Goal: Information Seeking & Learning: Find specific fact

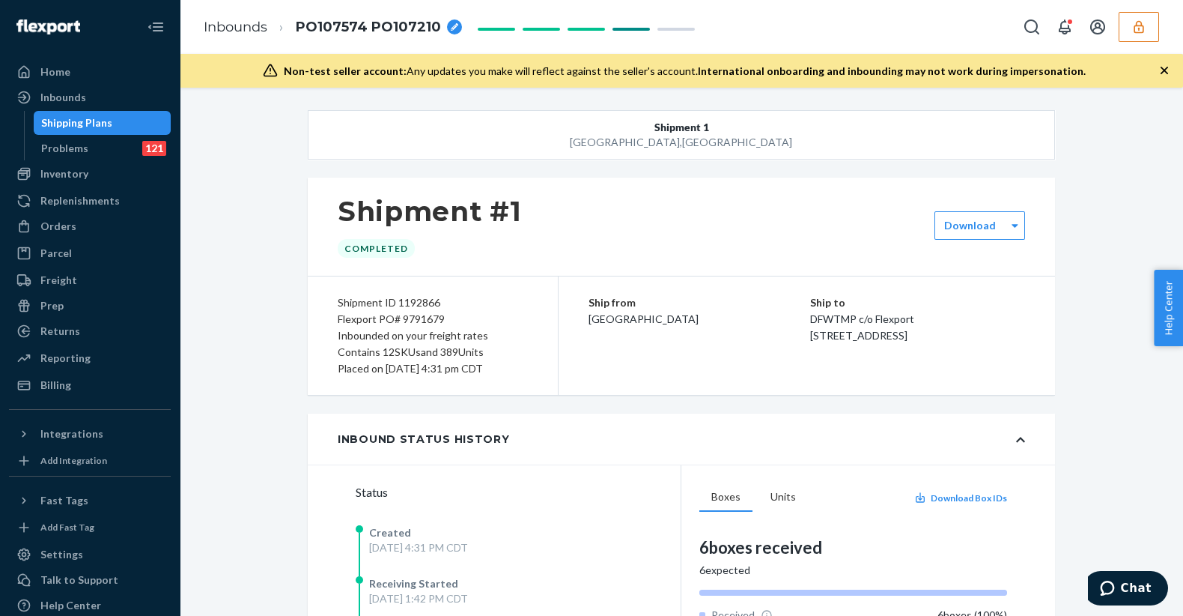
scroll to position [1953, 0]
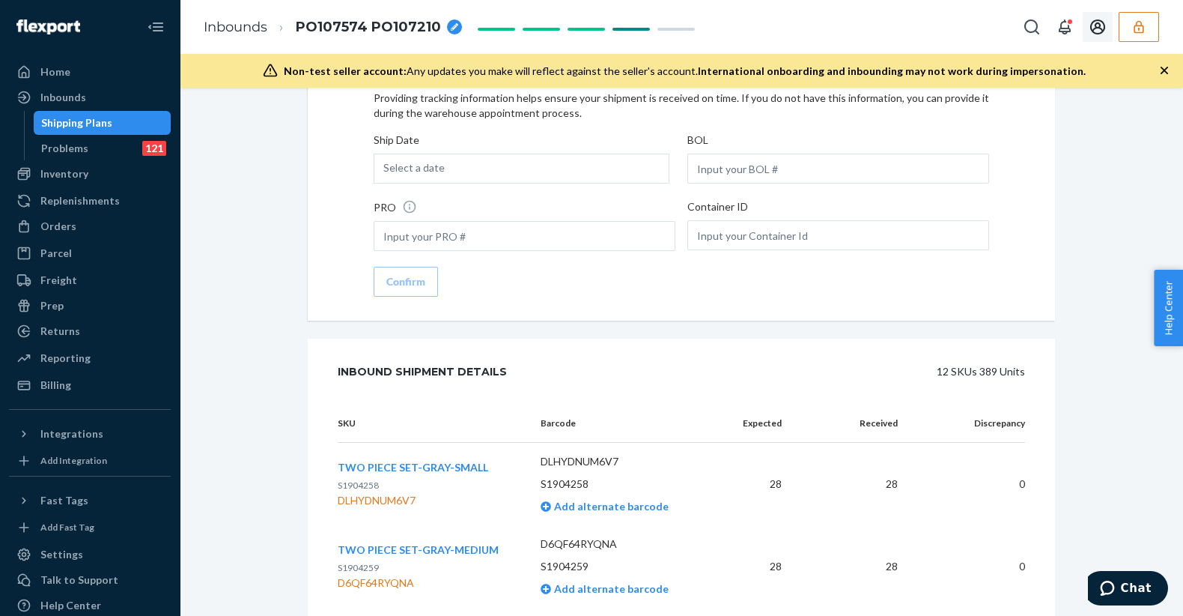
click at [1132, 13] on button "button" at bounding box center [1139, 27] width 40 height 30
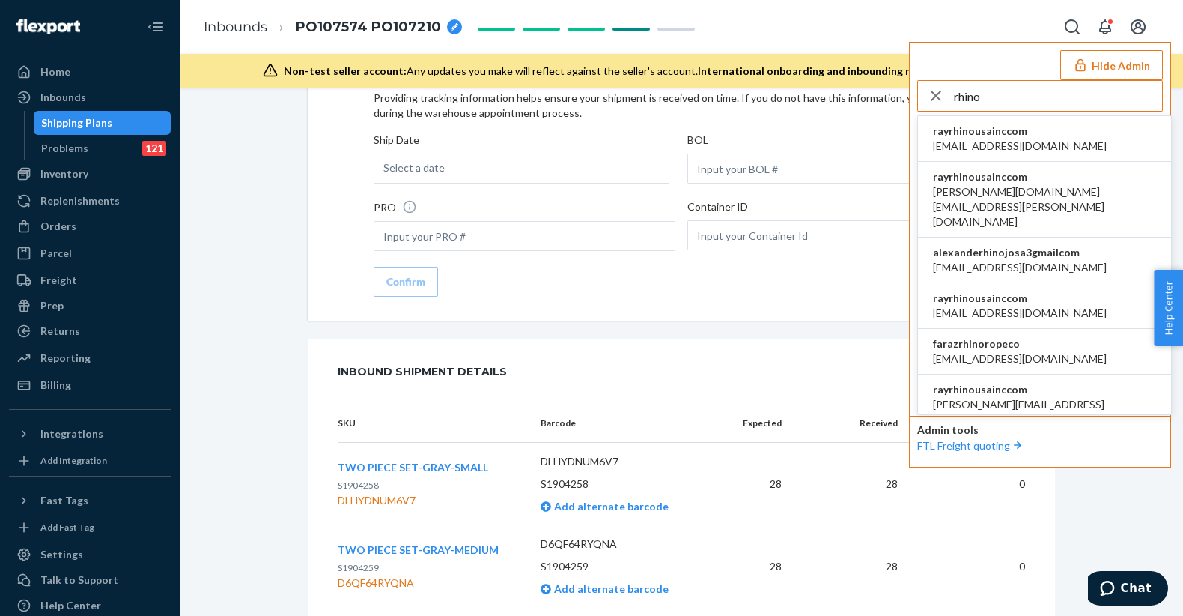
type input "rhino"
click at [1105, 136] on li "rayrhinousainccom accounting@rhinousainc.com" at bounding box center [1044, 139] width 253 height 46
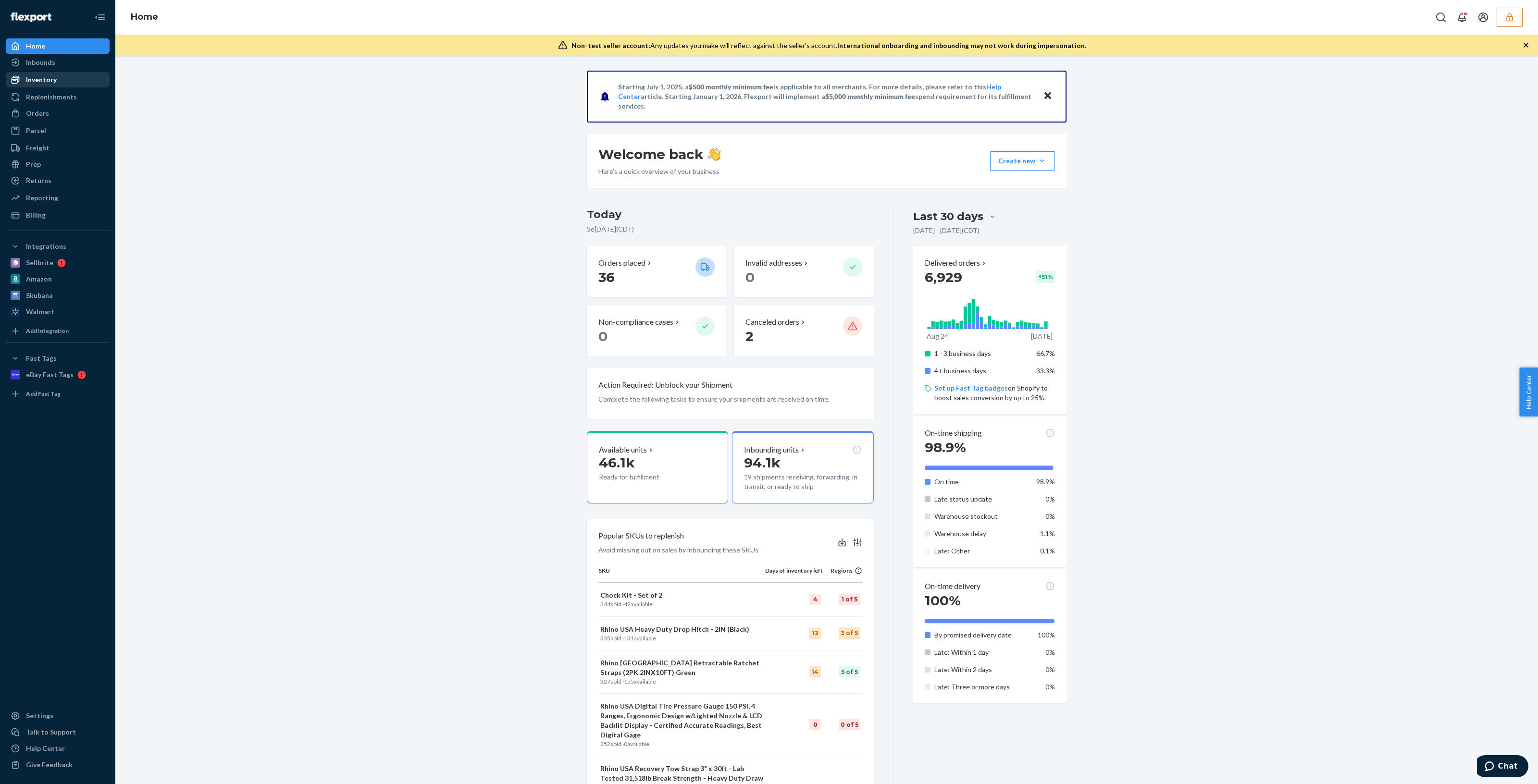
click at [60, 72] on link "Inventory" at bounding box center [58, 80] width 104 height 15
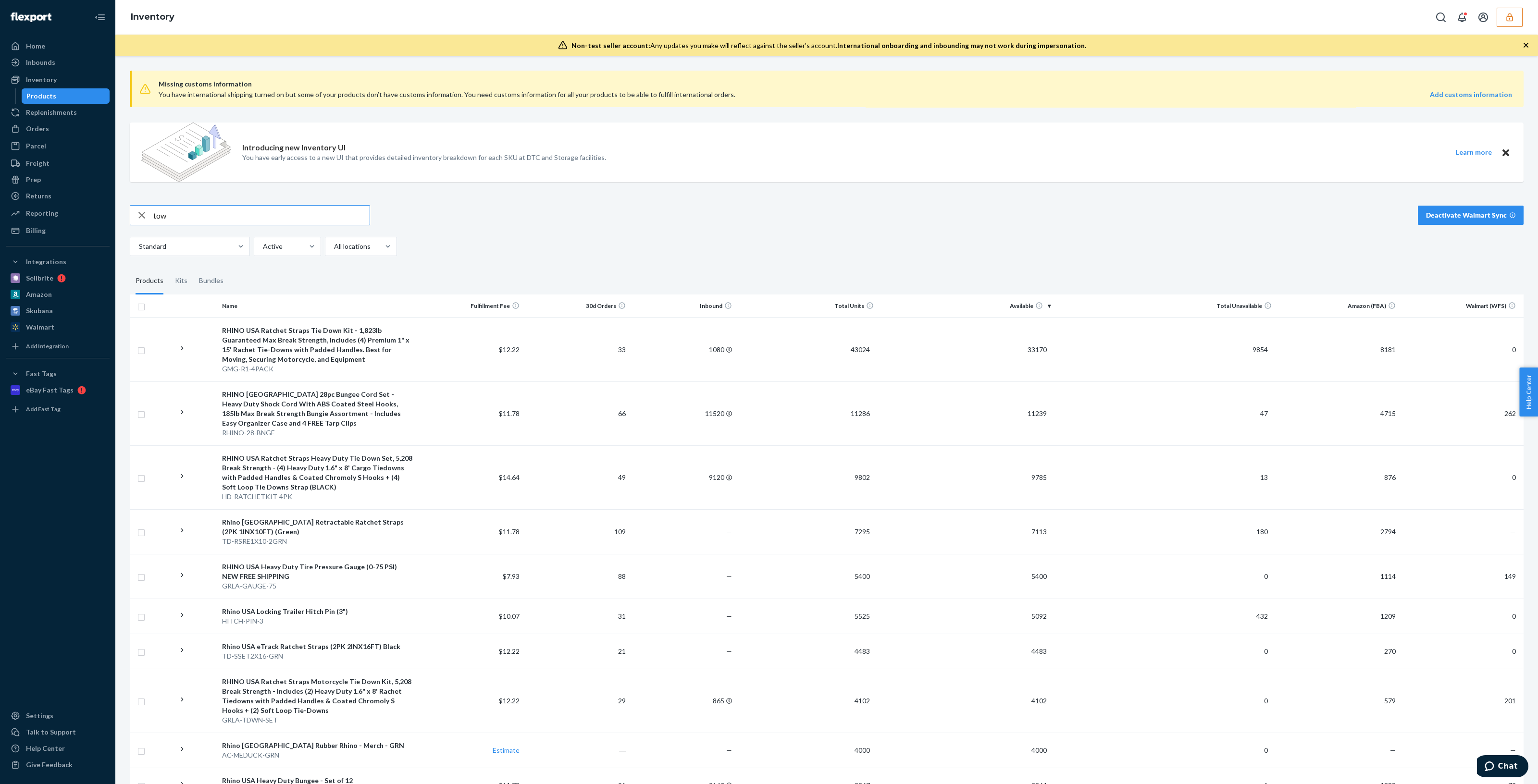
type input "tow"
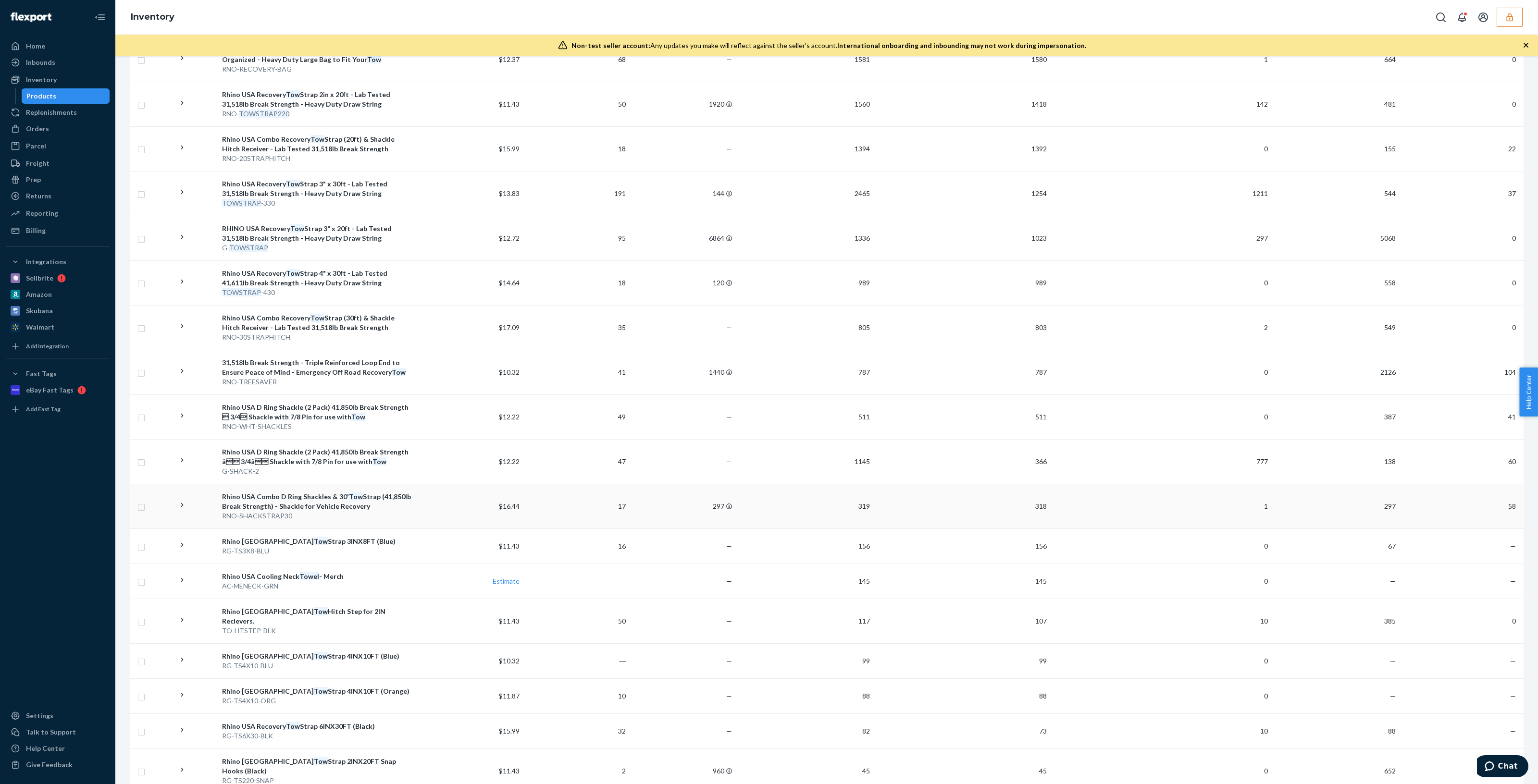
scroll to position [420, 0]
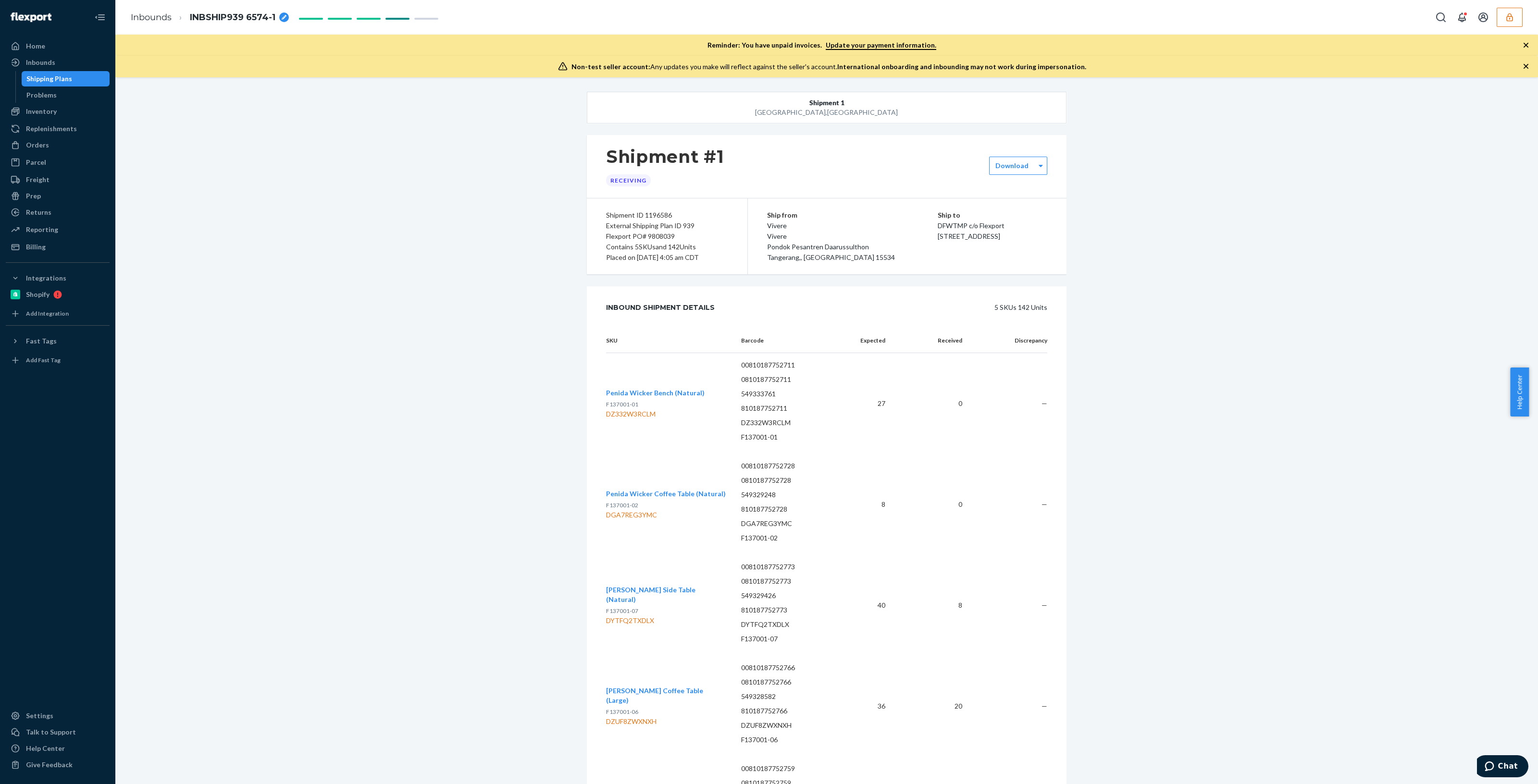
drag, startPoint x: 1508, startPoint y: 10, endPoint x: 1511, endPoint y: 6, distance: 5.0
click at [1511, 9] on button "button" at bounding box center [1510, 17] width 26 height 19
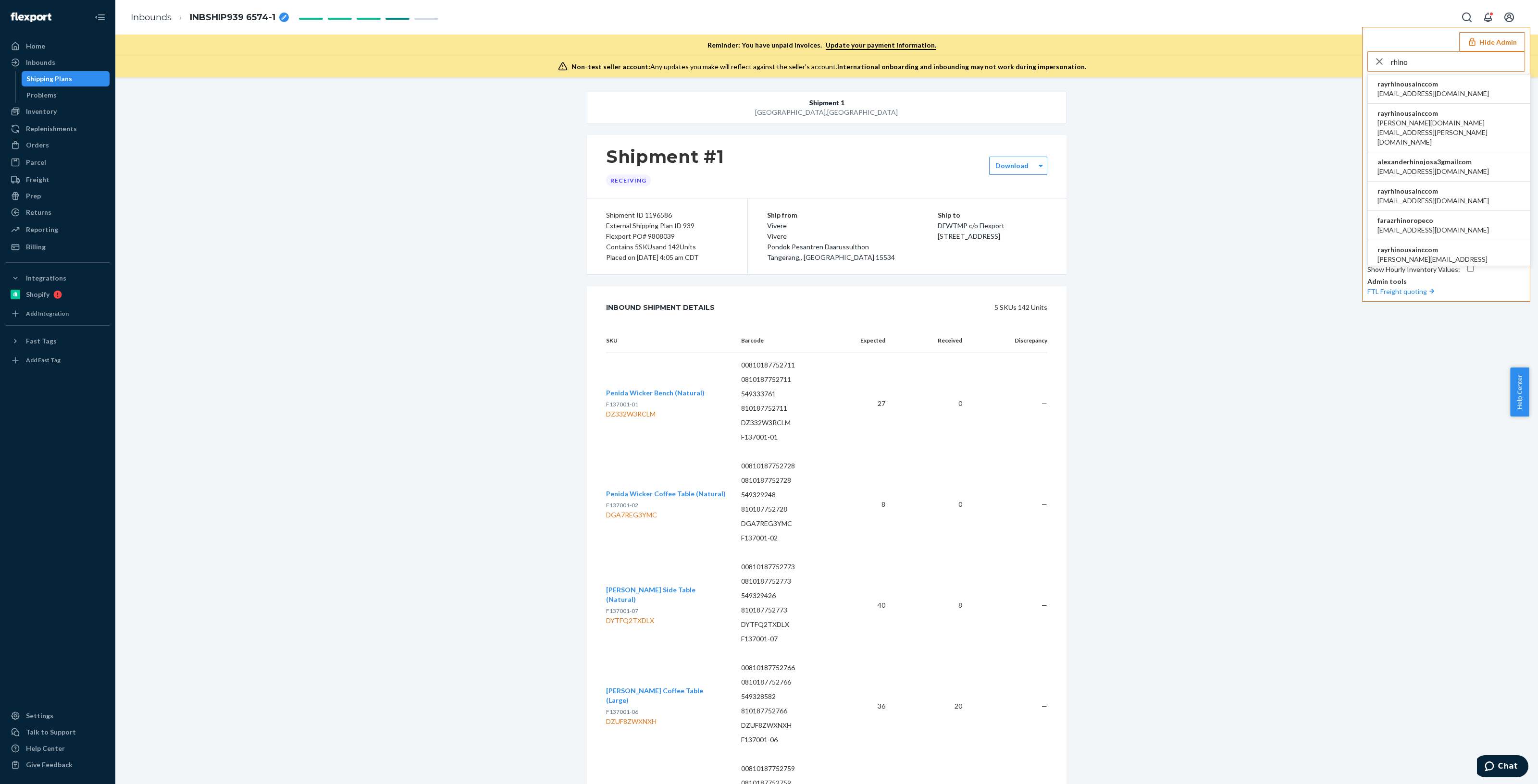
type input "rhino"
click at [1438, 87] on span "rayrhinousainccom" at bounding box center [1433, 84] width 112 height 10
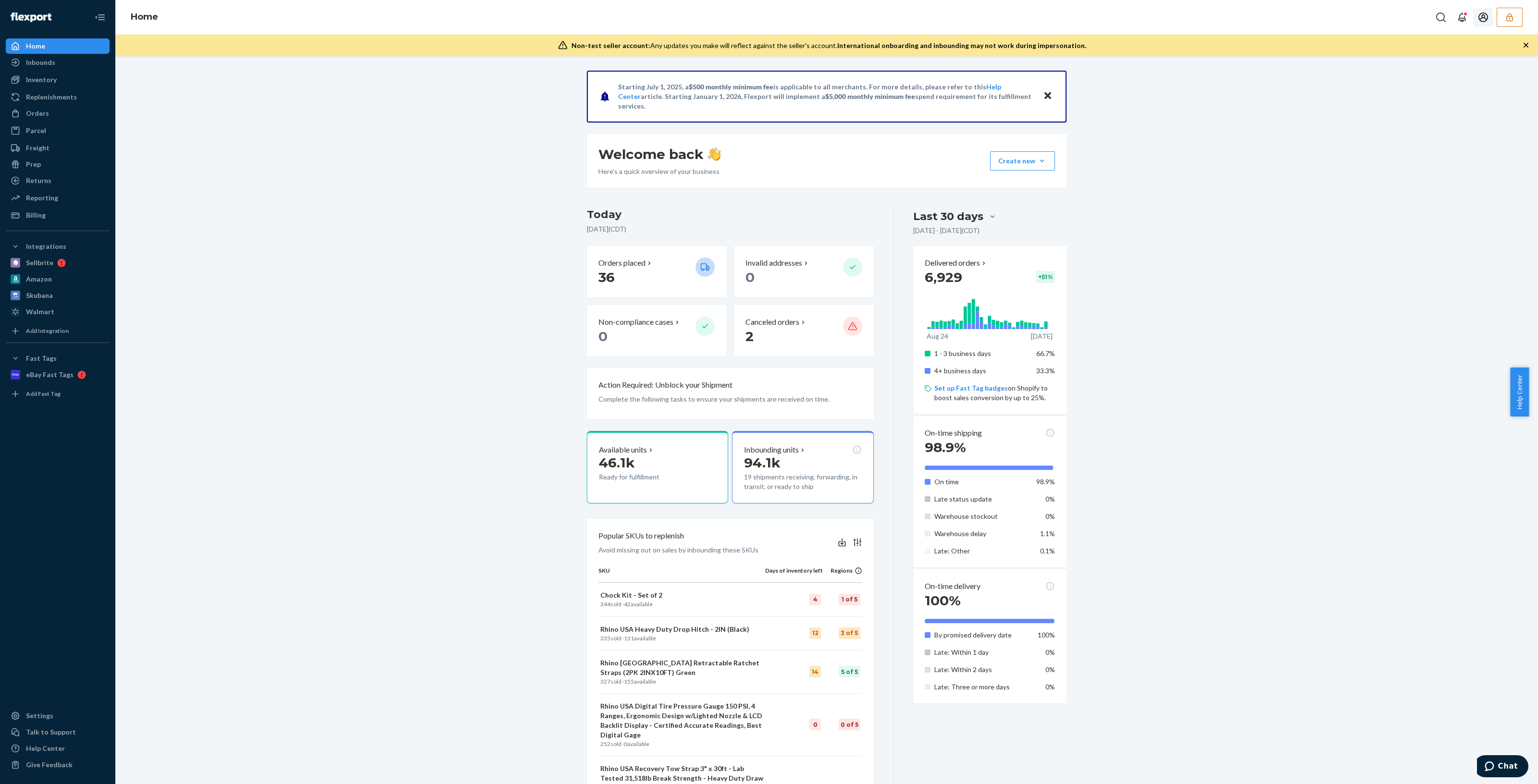
click at [1485, 13] on icon "Open account menu" at bounding box center [1483, 17] width 12 height 12
click at [1464, 46] on div "Settings" at bounding box center [1463, 49] width 72 height 17
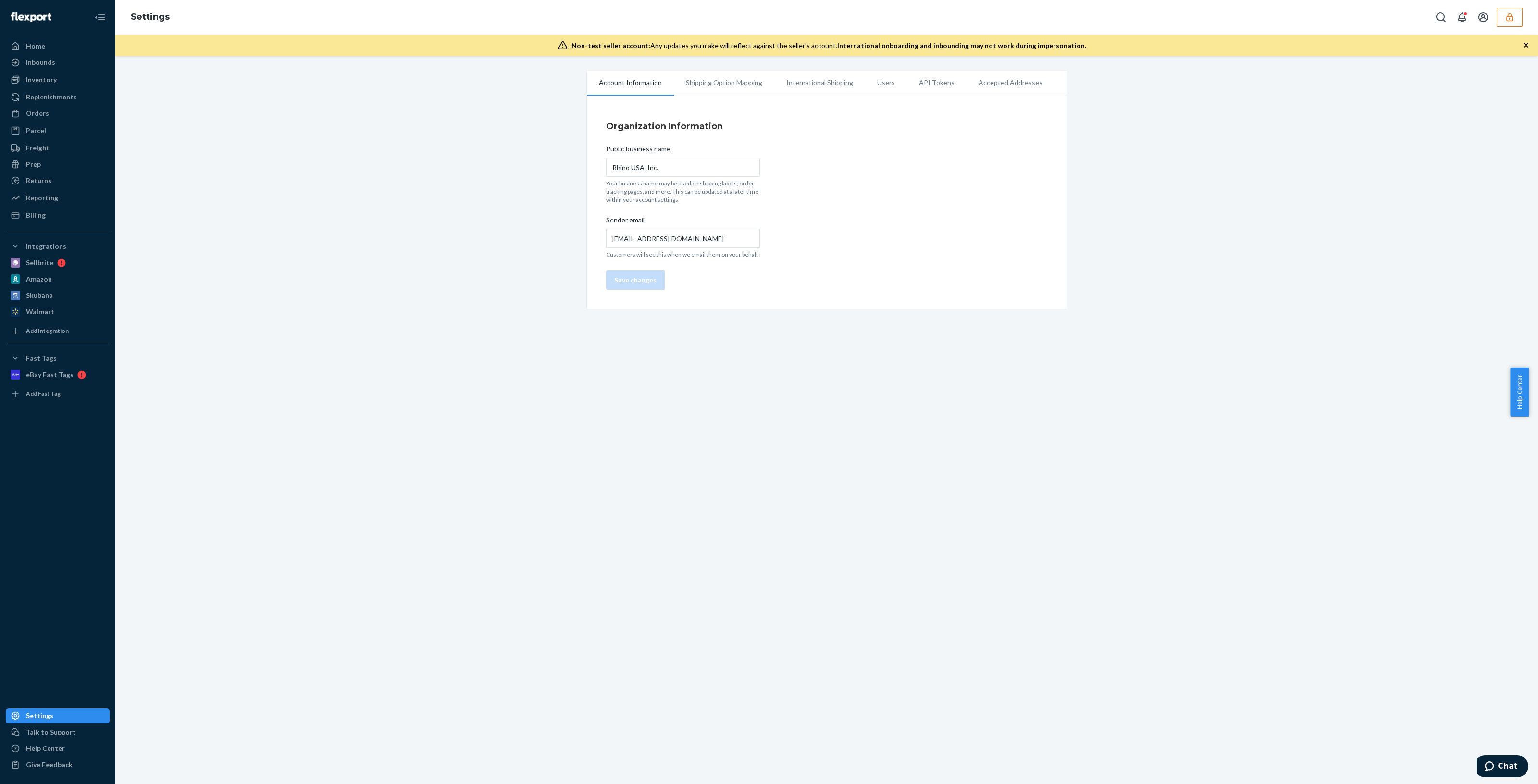
click at [882, 82] on li "Users" at bounding box center [886, 82] width 42 height 24
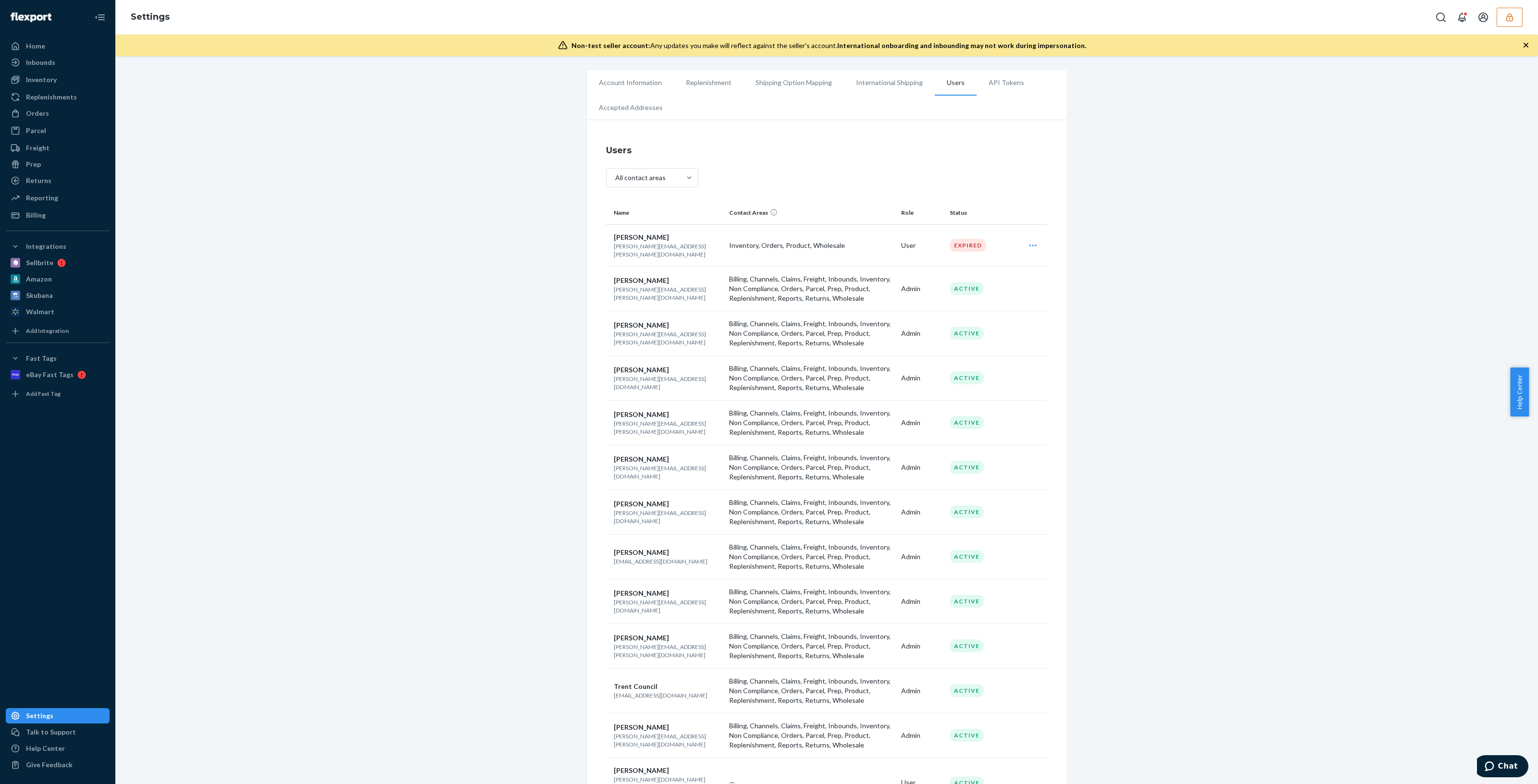
click at [644, 422] on p "marwin.vargas@elevatebrands.com" at bounding box center [668, 427] width 108 height 16
click at [643, 422] on p "marwin.vargas@elevatebrands.com" at bounding box center [668, 427] width 108 height 16
click at [636, 290] on td "Ashley Clark-Johnson ashley.clark@rhinousainc.com" at bounding box center [666, 289] width 119 height 45
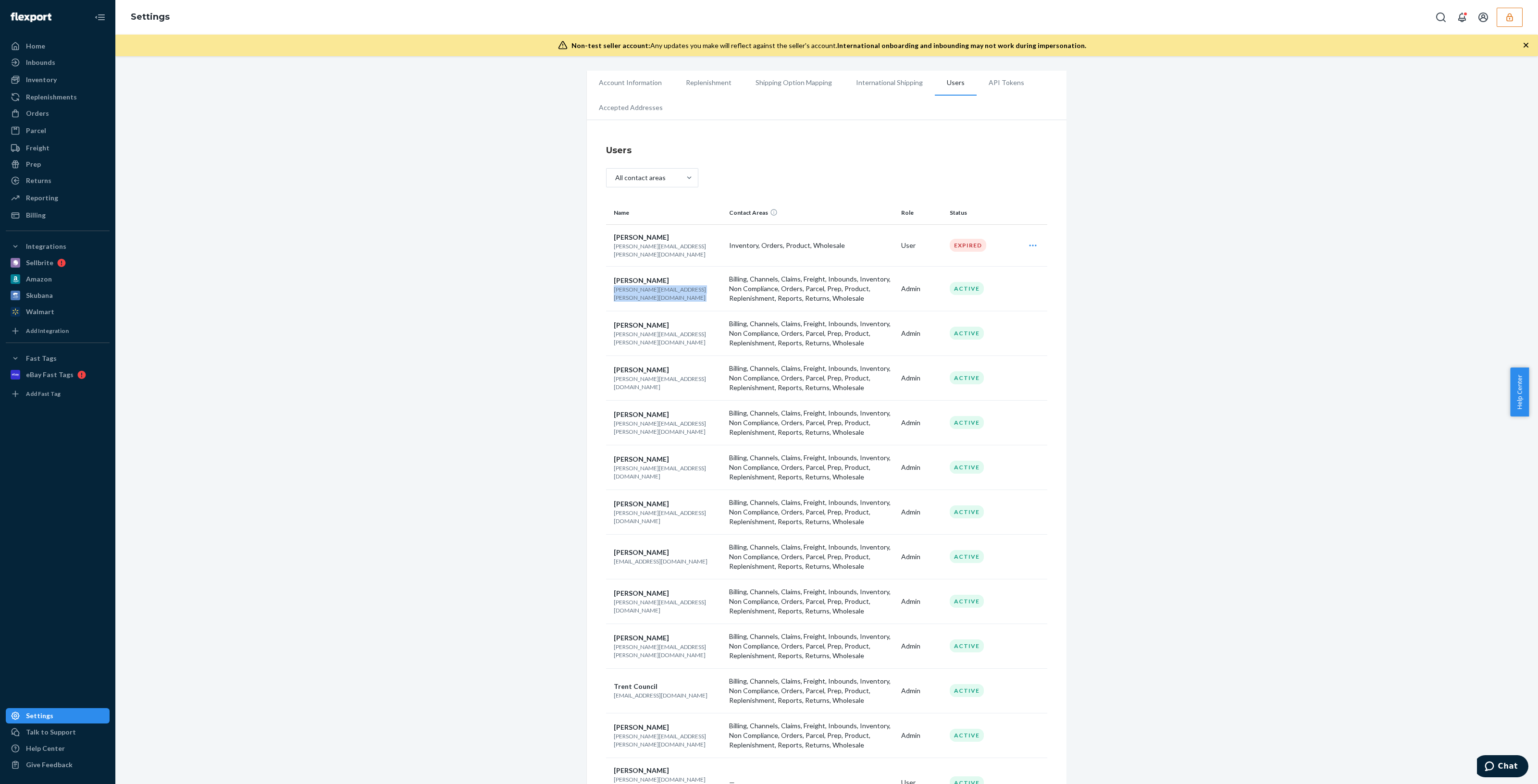
click at [636, 290] on td "Ashley Clark-Johnson ashley.clark@rhinousainc.com" at bounding box center [666, 289] width 119 height 45
copy p "ashley.clark@rhinousainc.com"
click at [1503, 18] on button "button" at bounding box center [1510, 17] width 26 height 19
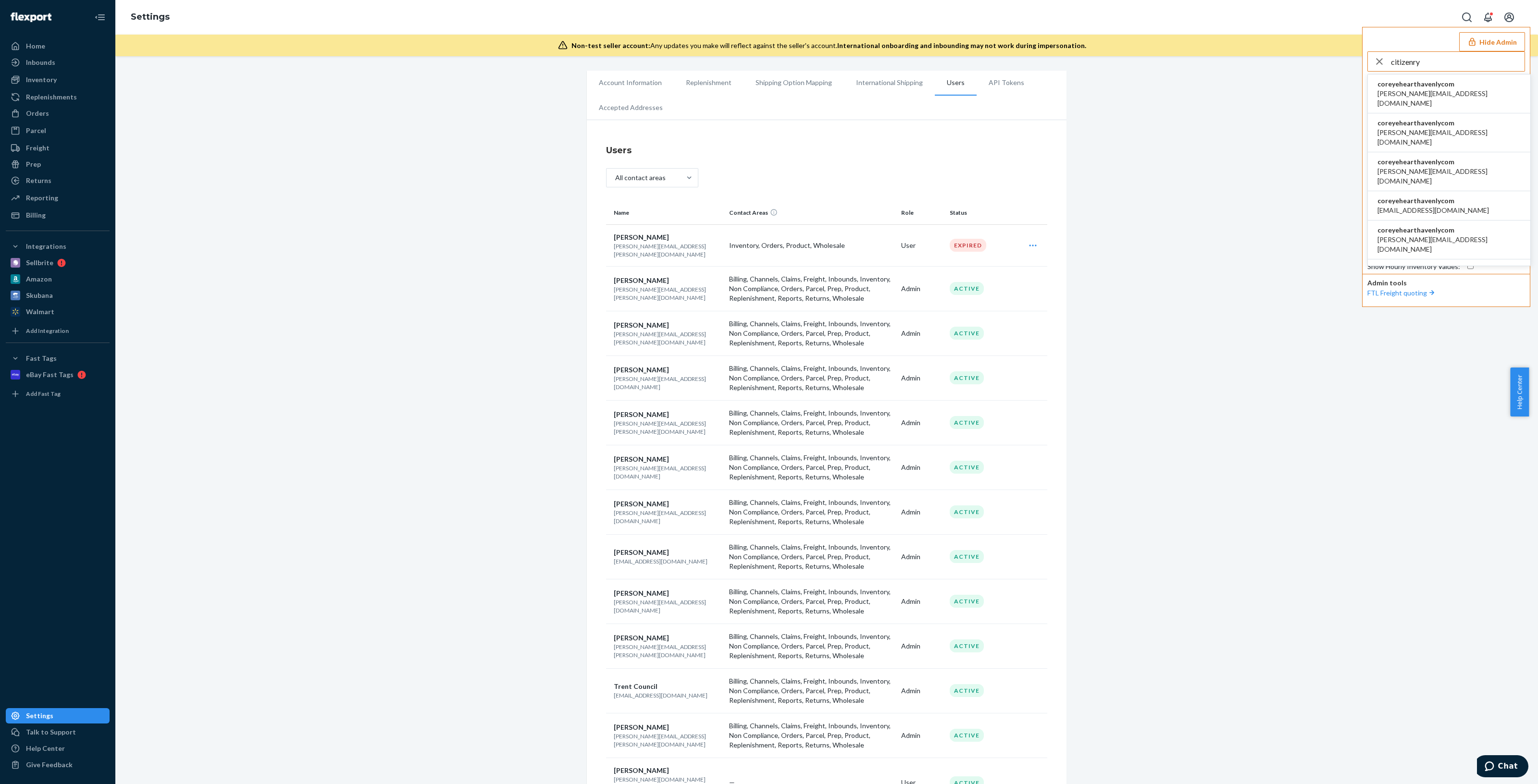
type input "citizenry"
click at [1464, 114] on li "coreyehearthavenlycom candice@the-citizenry.com" at bounding box center [1449, 133] width 162 height 39
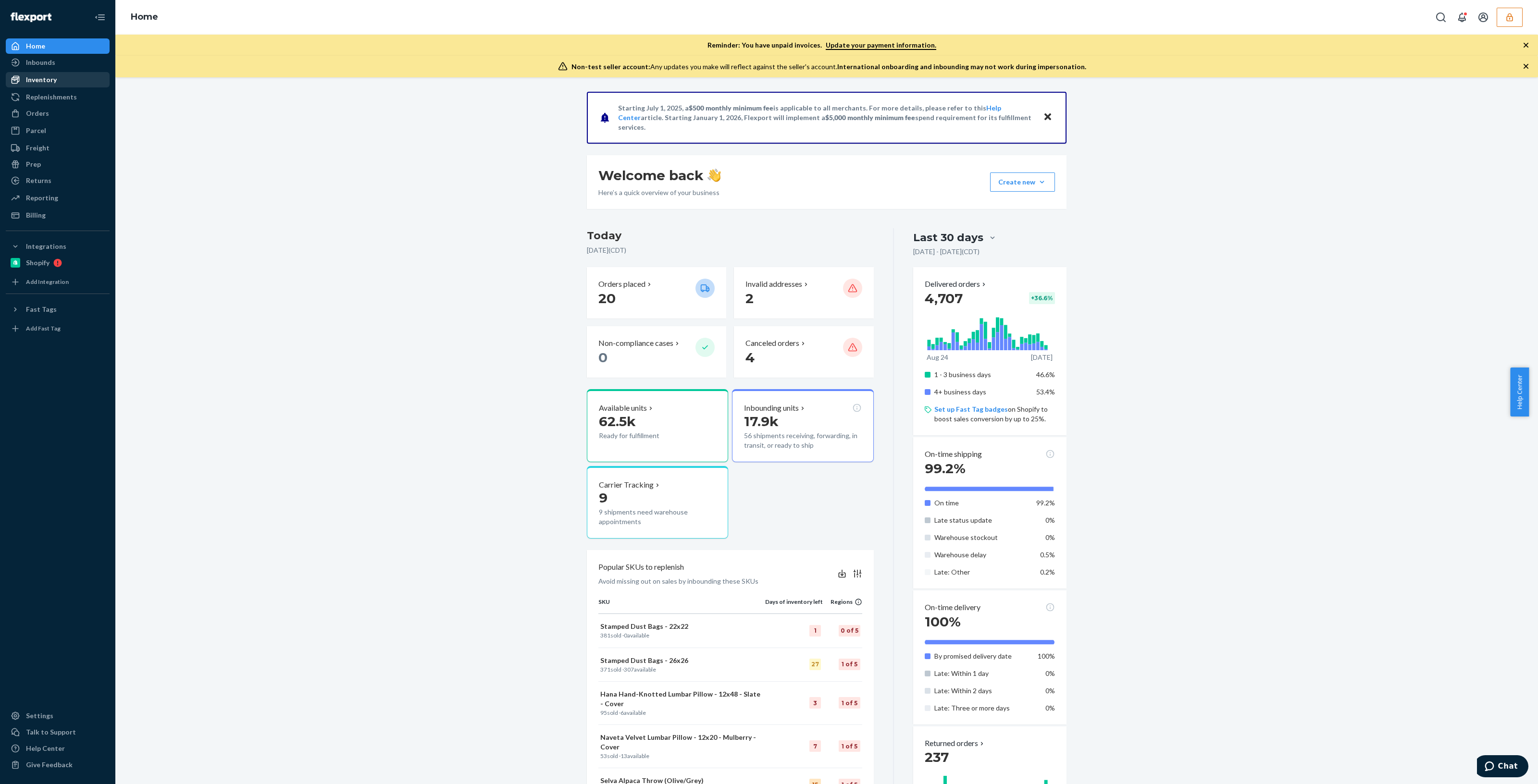
click at [36, 80] on div "Inventory" at bounding box center [41, 80] width 31 height 10
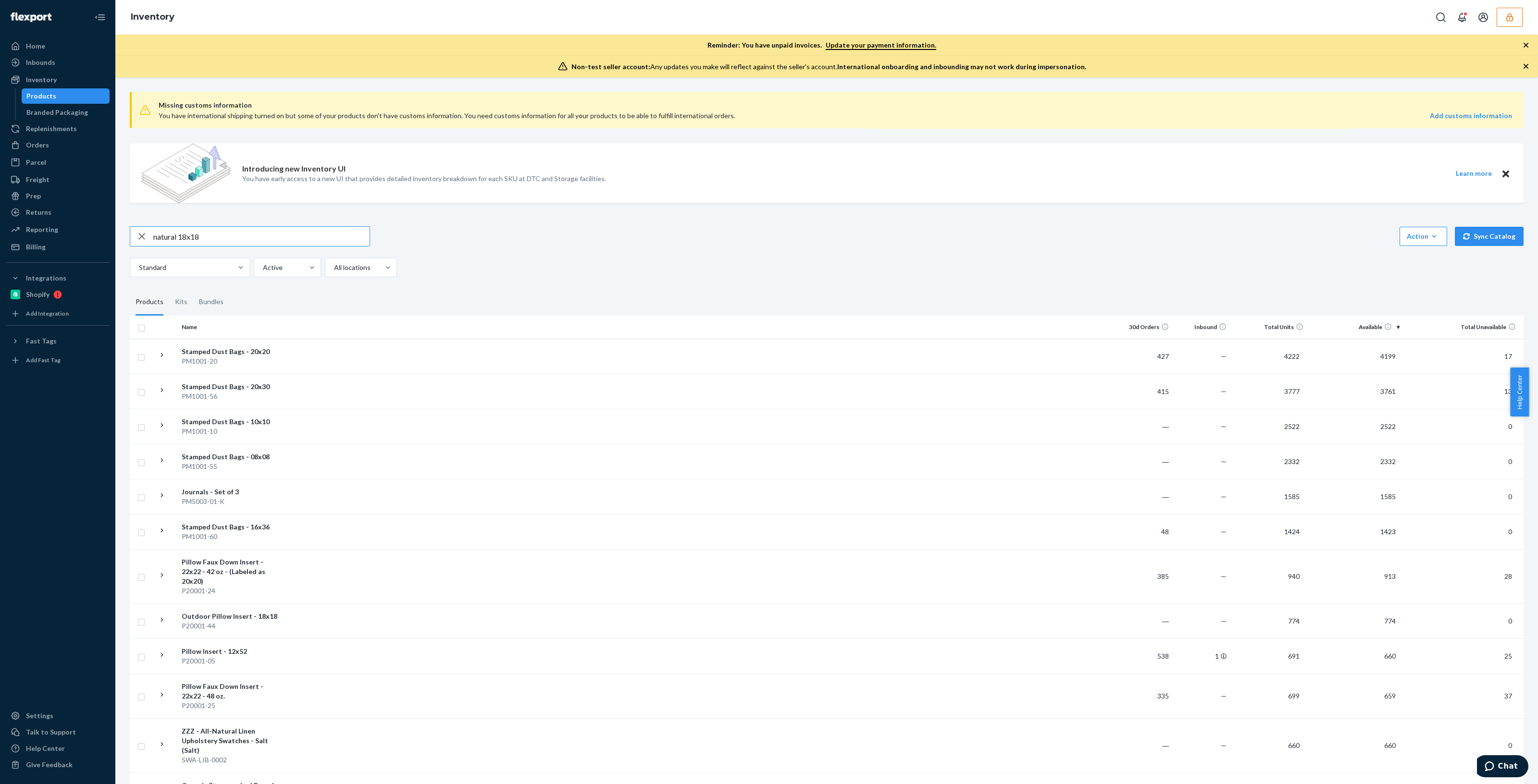
type input "natural 18x18"
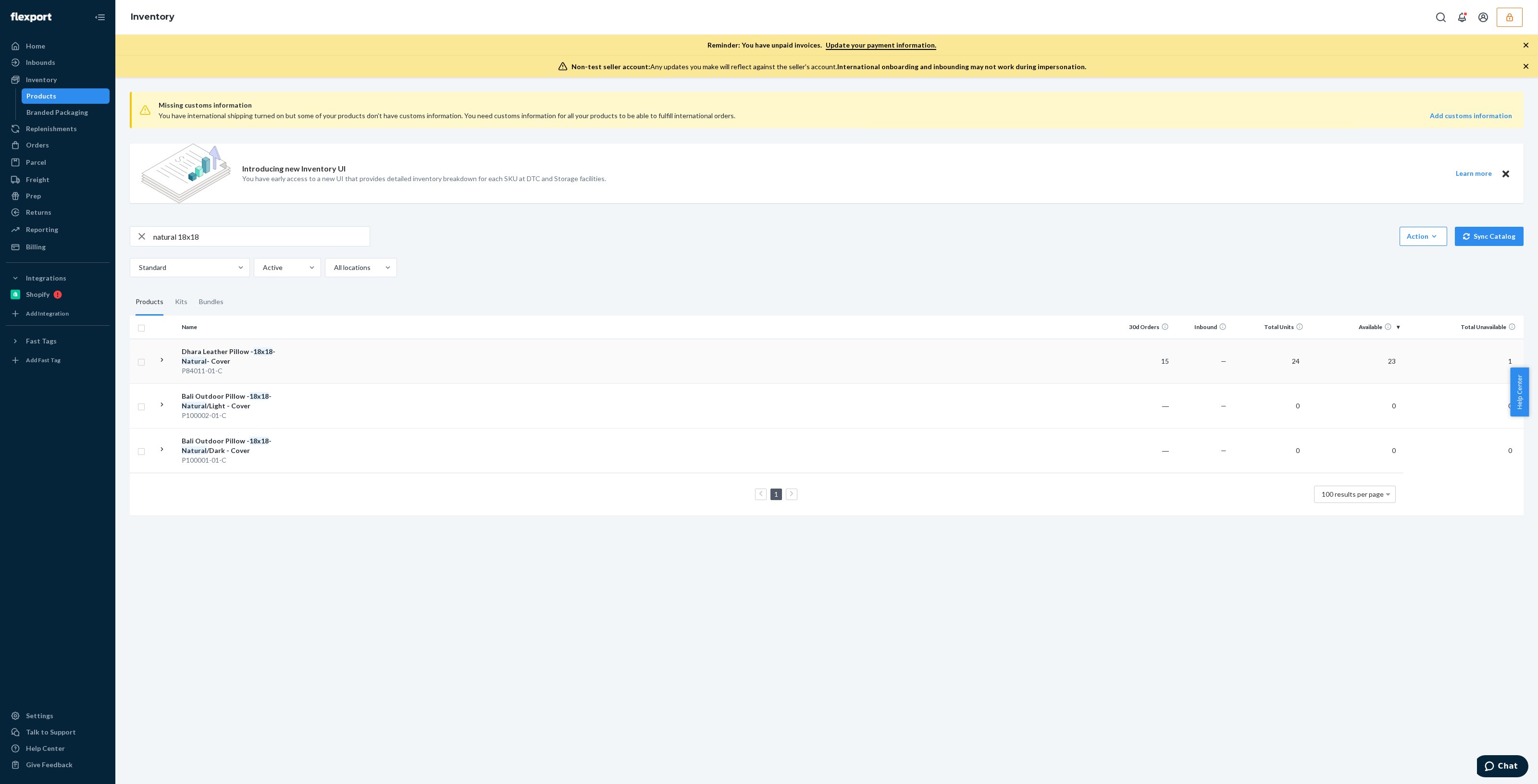
click at [273, 362] on div "Dhara Leather Pillow - 18x18 - Natural - Cover" at bounding box center [232, 357] width 101 height 19
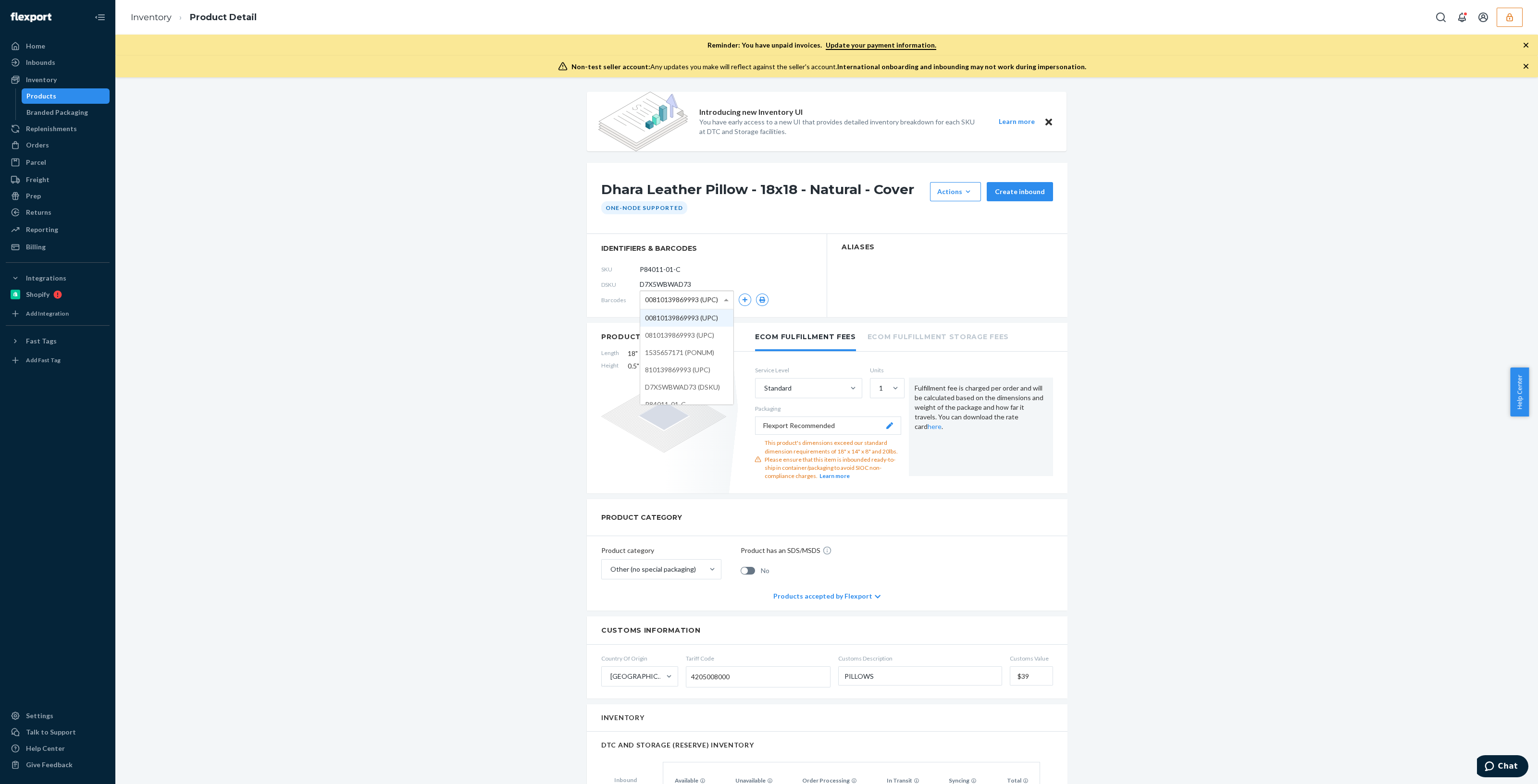
click at [684, 299] on span "00810139869993 (UPC)" at bounding box center [682, 300] width 73 height 16
click at [682, 285] on span "D7X5WBWAD73" at bounding box center [666, 284] width 51 height 10
copy span "D7X5WBWAD73"
drag, startPoint x: 598, startPoint y: 186, endPoint x: 908, endPoint y: 191, distance: 310.0
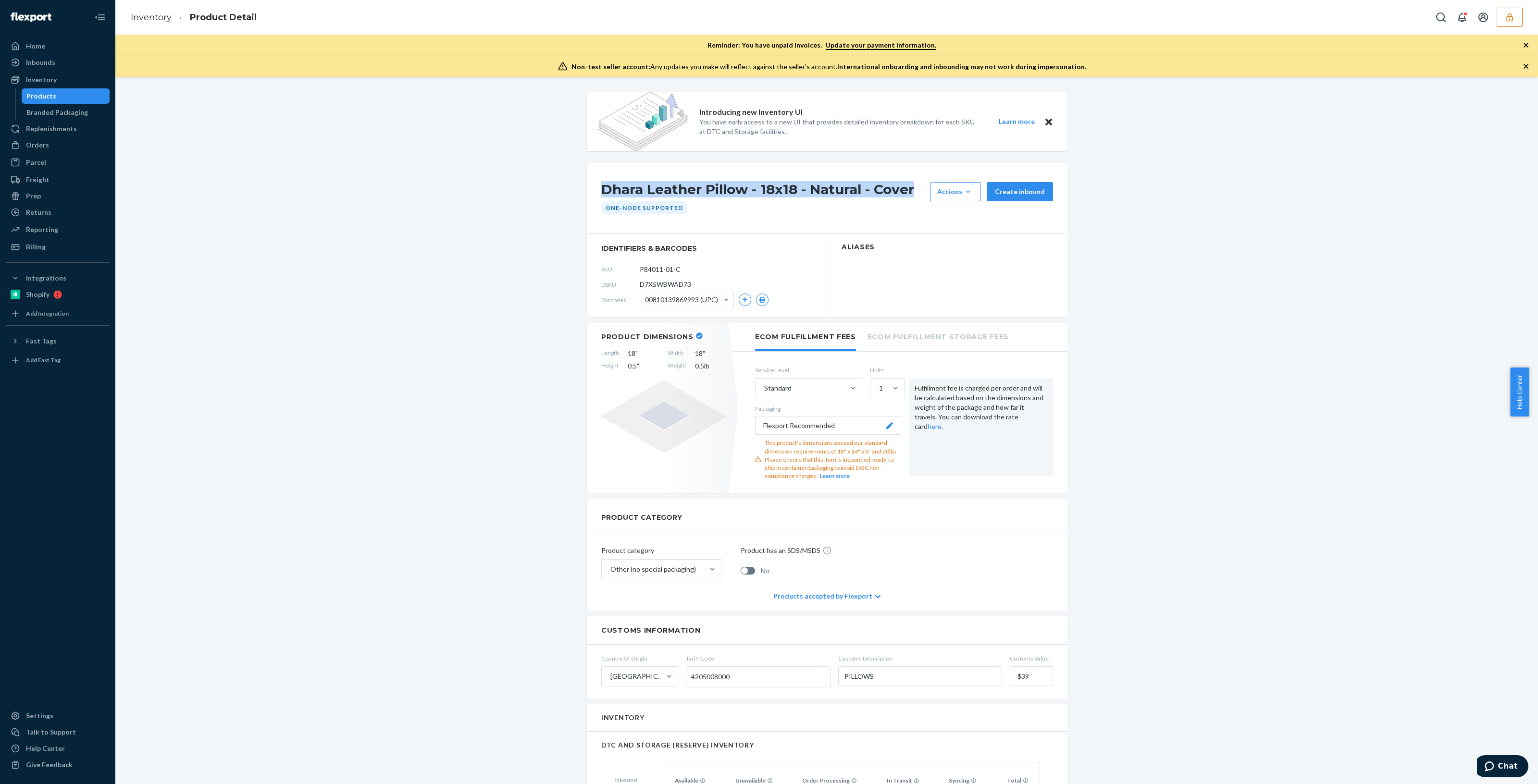
click at [913, 191] on h1 "Dhara Leather Pillow - 18x18 - Natural - Cover" at bounding box center [763, 192] width 324 height 19
copy h1 "Dhara Leather Pillow - 18x18 - Natural - Cover"
drag, startPoint x: 594, startPoint y: 266, endPoint x: 707, endPoint y: 280, distance: 113.9
click at [711, 280] on section "identifiers & barcodes SKU P84011-01-C DSKU D7X5WBWAD73 Barcodes 00810139869993…" at bounding box center [707, 276] width 240 height 83
copy section "SKU DSKU D7X5WBWAD73"
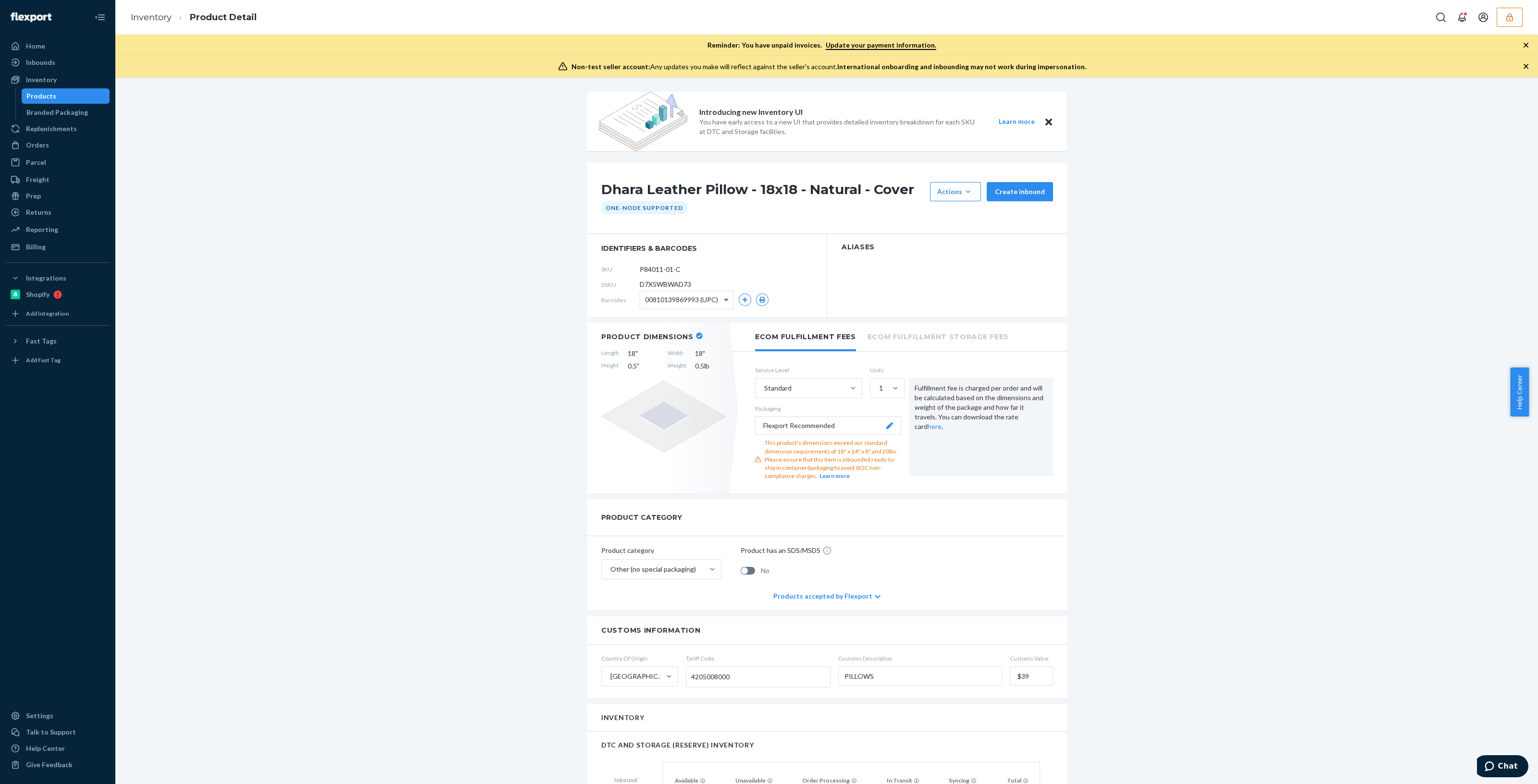
click at [721, 303] on span at bounding box center [727, 300] width 12 height 18
click at [760, 298] on icon "button" at bounding box center [762, 300] width 6 height 6
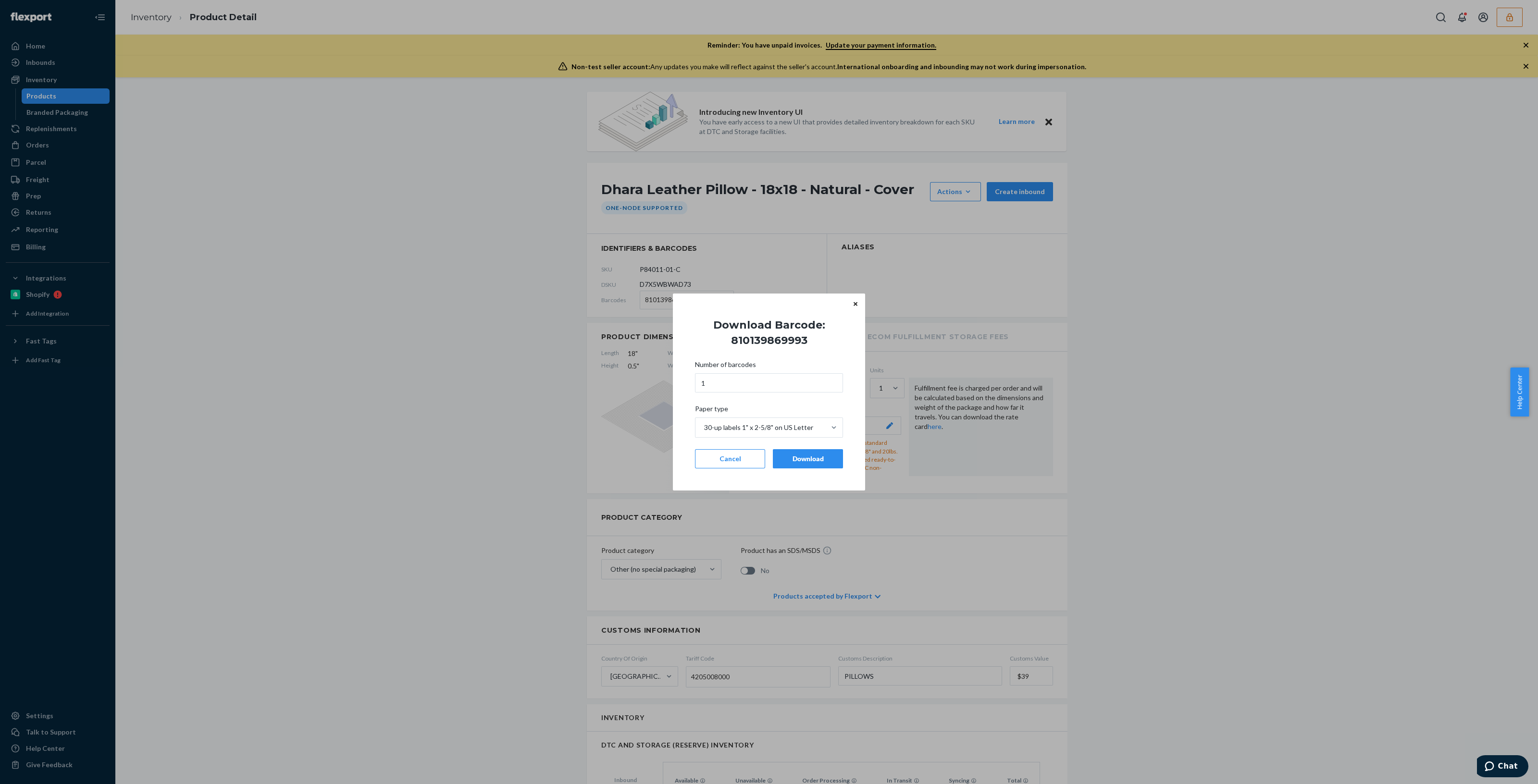
click at [772, 339] on h1 "Download Barcode: 810139869993" at bounding box center [769, 333] width 164 height 31
copy h1 "810139869993"
click at [704, 454] on button "Cancel" at bounding box center [730, 459] width 70 height 19
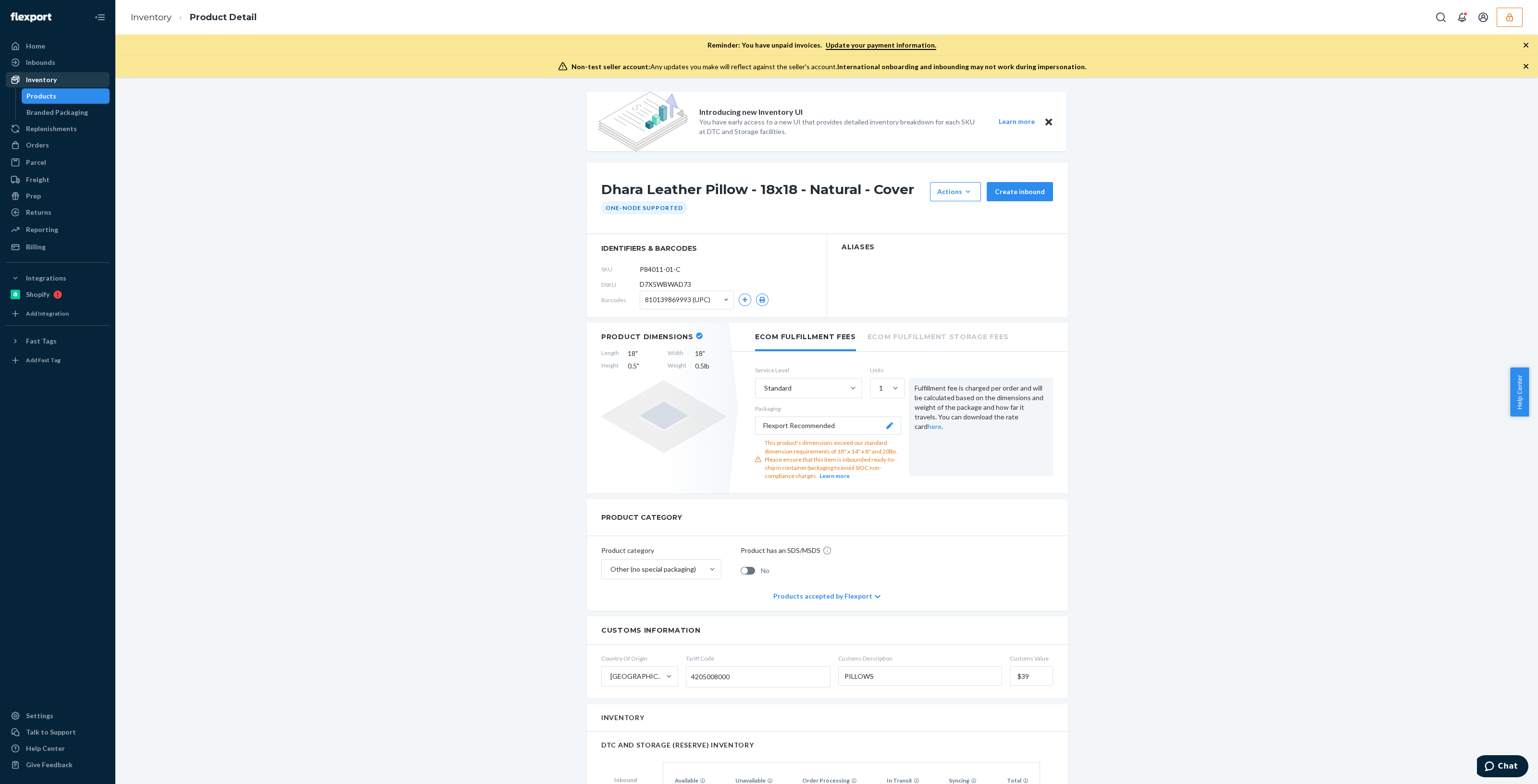
click at [62, 79] on div "Inventory" at bounding box center [57, 80] width 102 height 13
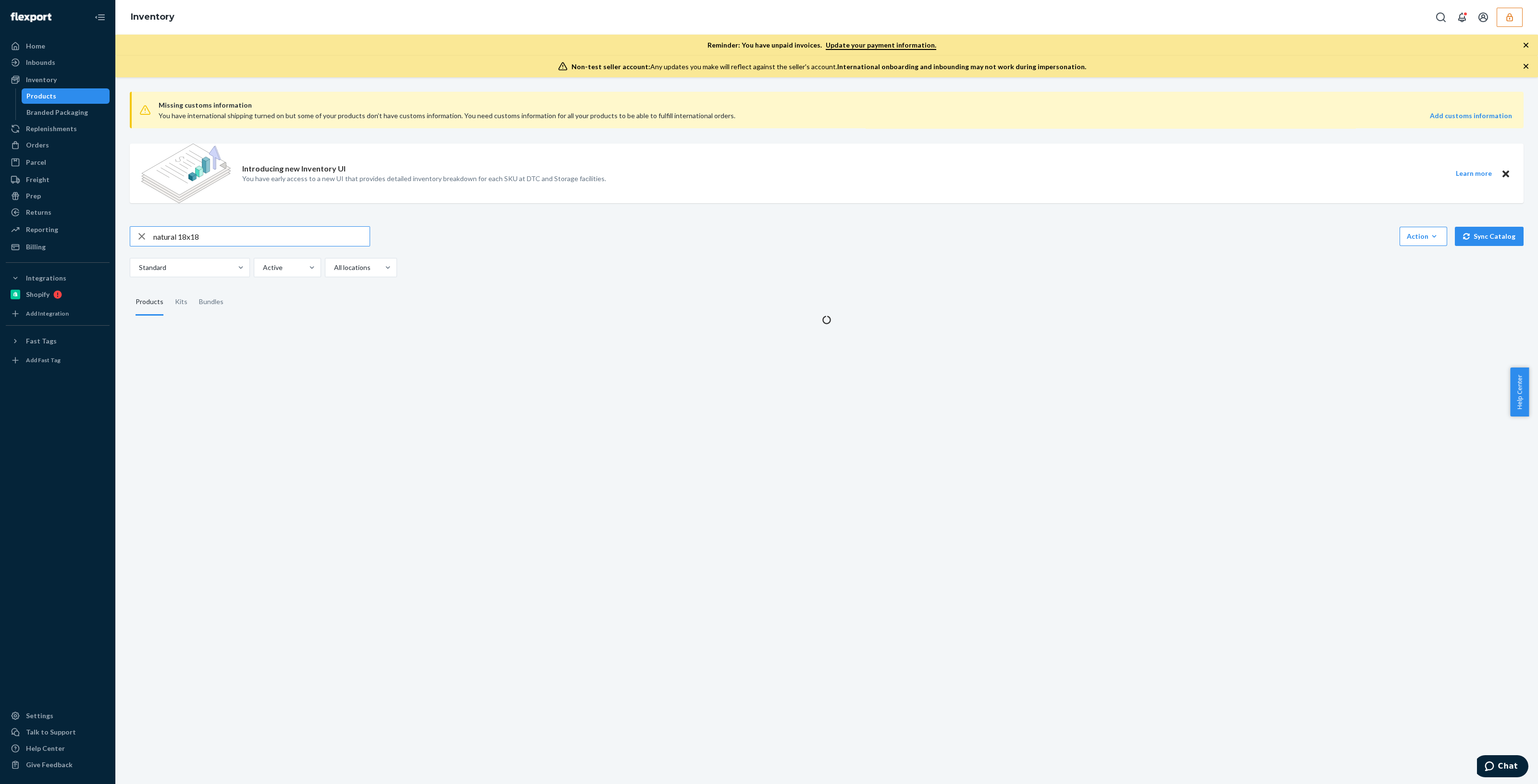
click at [220, 232] on input "natural 18x18" at bounding box center [261, 236] width 216 height 19
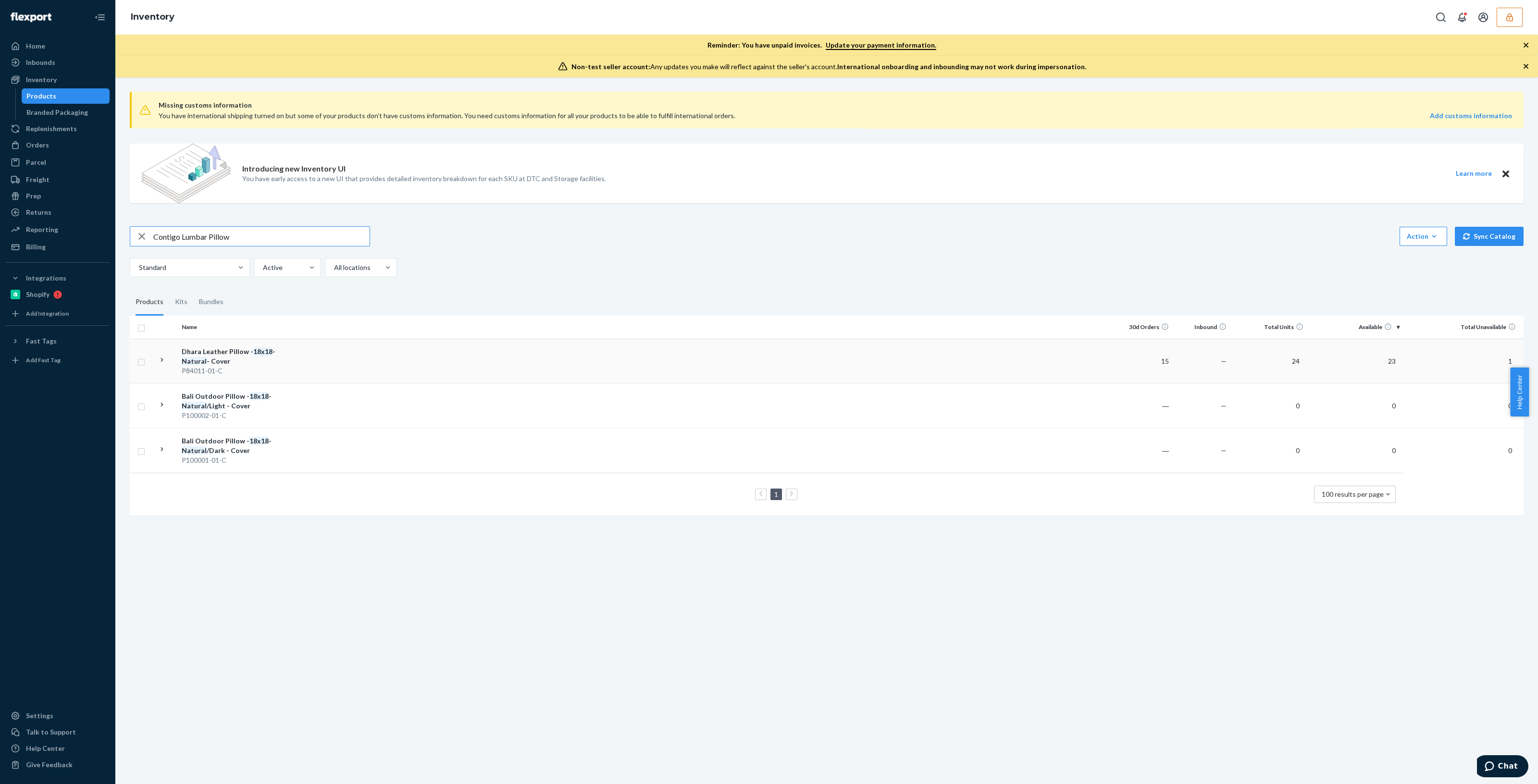
type input "Contigo Lumbar Pillow"
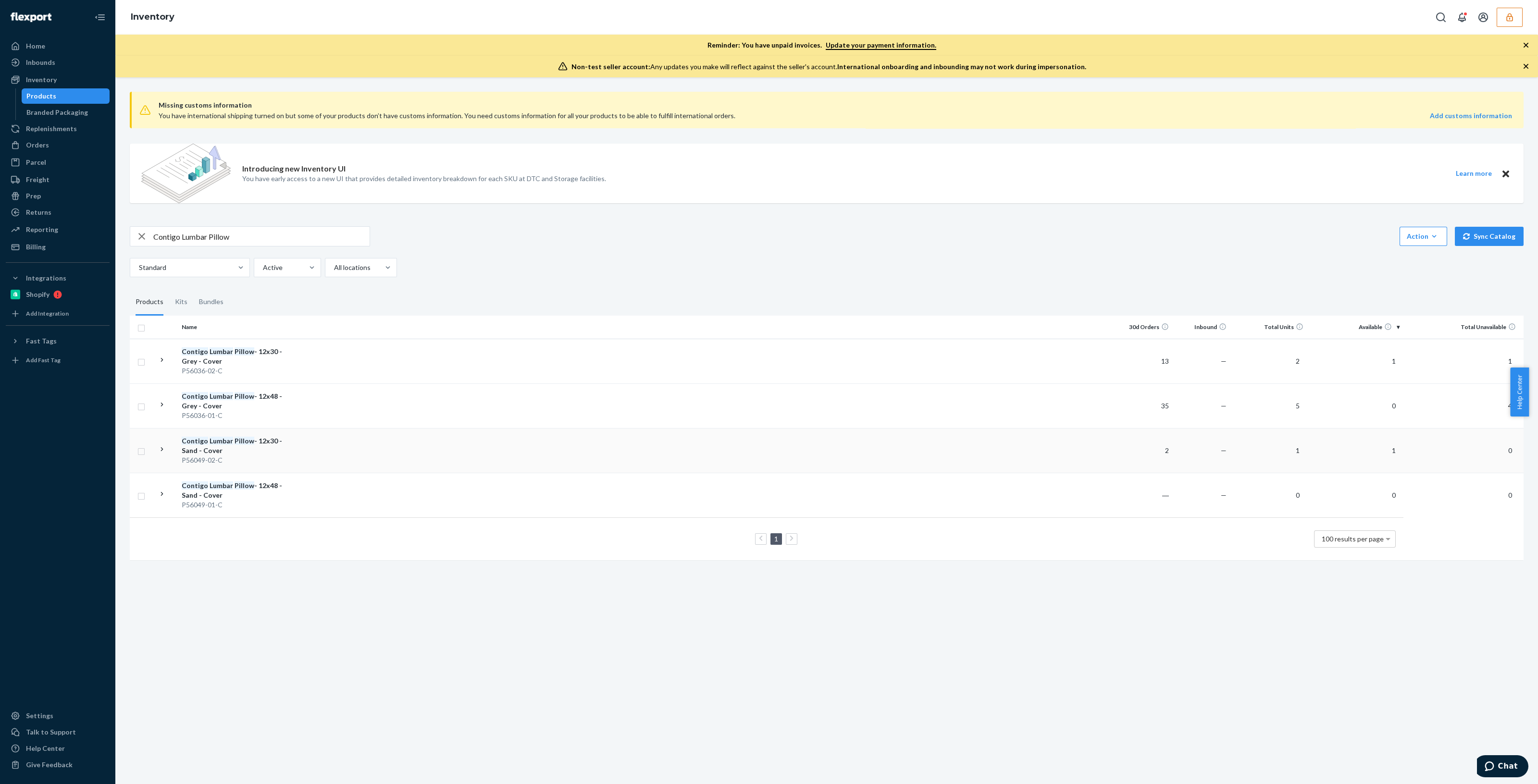
click at [250, 448] on div "Contigo Lumbar Pillow - 12x30 - Sand - Cover" at bounding box center [232, 446] width 101 height 19
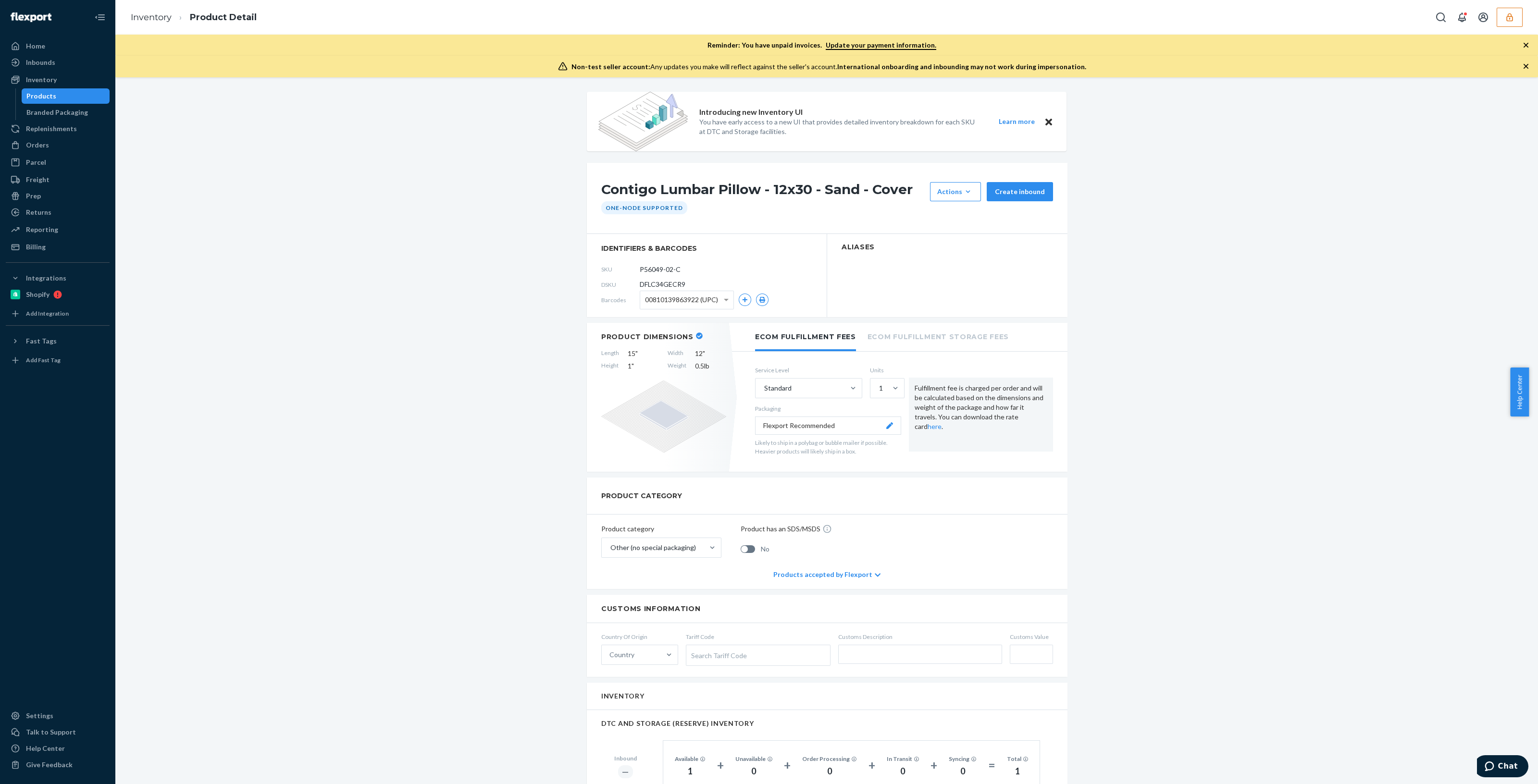
click at [659, 282] on span "DFLC34GECR9" at bounding box center [662, 284] width 46 height 10
copy span "DFLC34GECR9"
click at [652, 302] on span "00810139863922 (UPC)" at bounding box center [682, 300] width 73 height 16
